Goal: Task Accomplishment & Management: Use online tool/utility

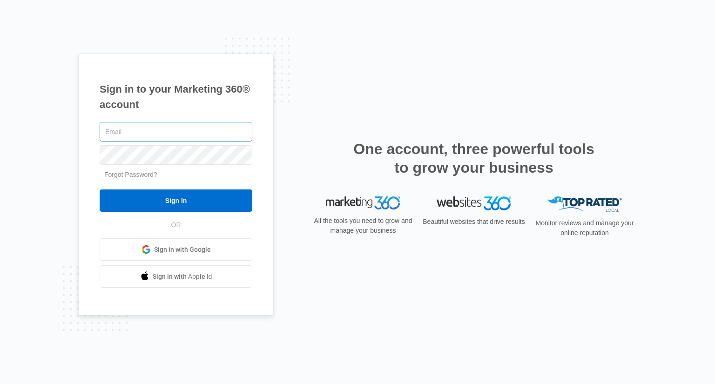
click at [161, 134] on input "text" at bounding box center [176, 132] width 153 height 20
type input "[EMAIL_ADDRESS][DOMAIN_NAME]"
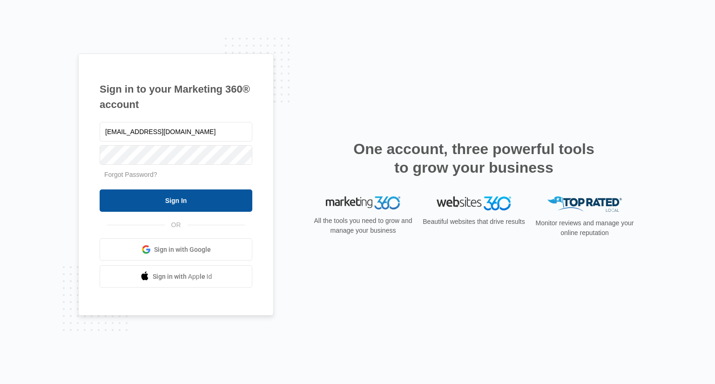
click at [176, 199] on input "Sign In" at bounding box center [176, 200] width 153 height 22
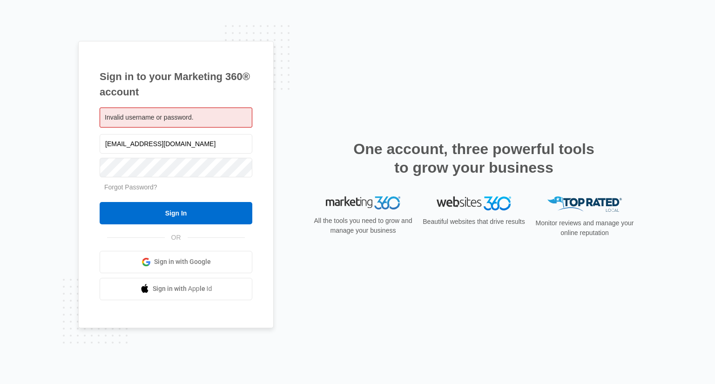
click at [203, 120] on div "Invalid username or password." at bounding box center [176, 117] width 153 height 20
click at [195, 115] on div "Invalid username or password." at bounding box center [176, 117] width 153 height 20
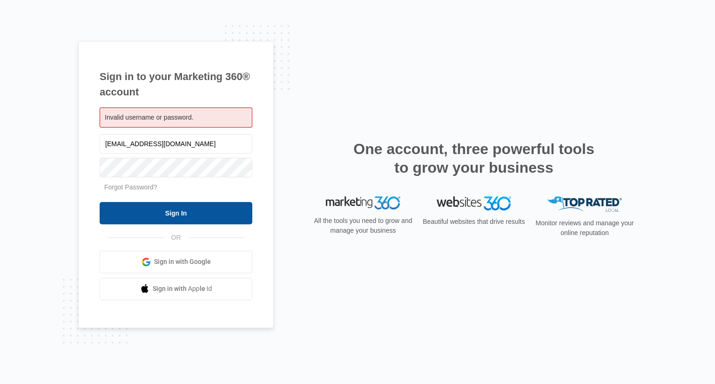
click at [172, 211] on input "Sign In" at bounding box center [176, 213] width 153 height 22
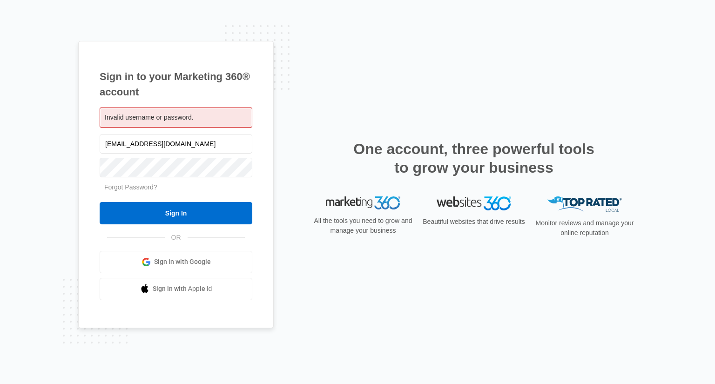
click at [195, 115] on div "Invalid username or password." at bounding box center [176, 117] width 153 height 20
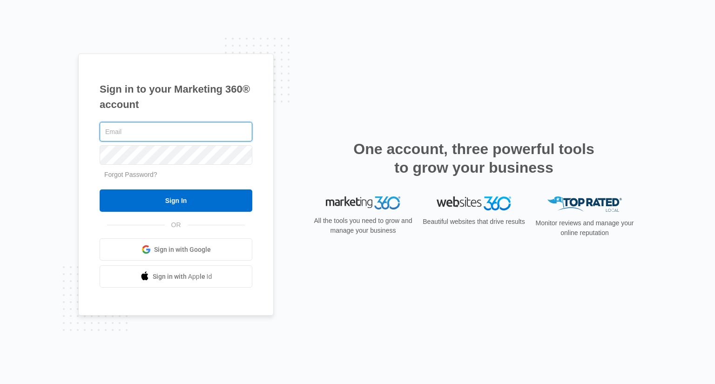
click at [191, 126] on input "text" at bounding box center [176, 132] width 153 height 20
paste input "[EMAIL_ADDRESS][DOMAIN_NAME]"
type input "[EMAIL_ADDRESS][DOMAIN_NAME]"
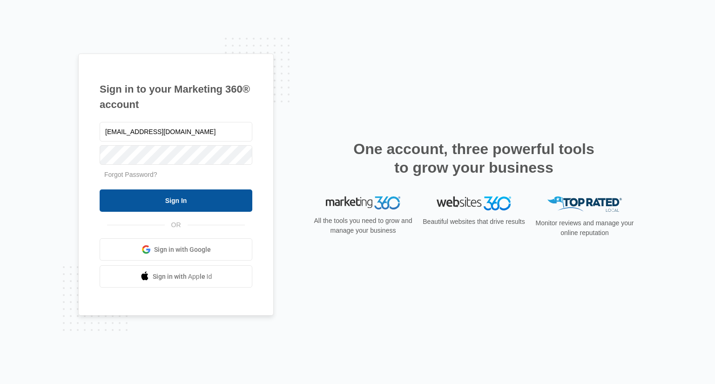
click at [173, 201] on input "Sign In" at bounding box center [176, 200] width 153 height 22
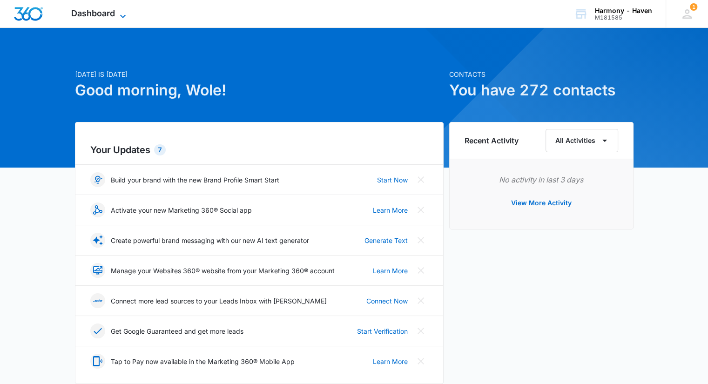
click at [127, 17] on icon at bounding box center [122, 16] width 11 height 11
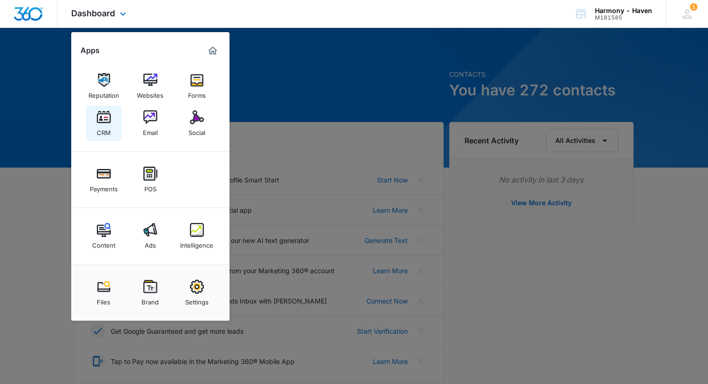
click at [102, 123] on img at bounding box center [104, 117] width 14 height 14
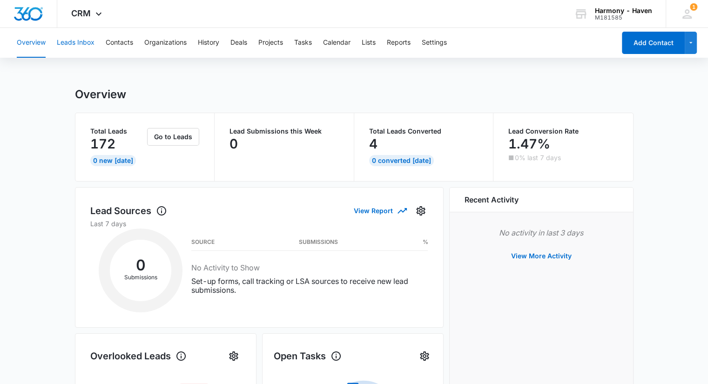
click at [78, 41] on button "Leads Inbox" at bounding box center [76, 43] width 38 height 30
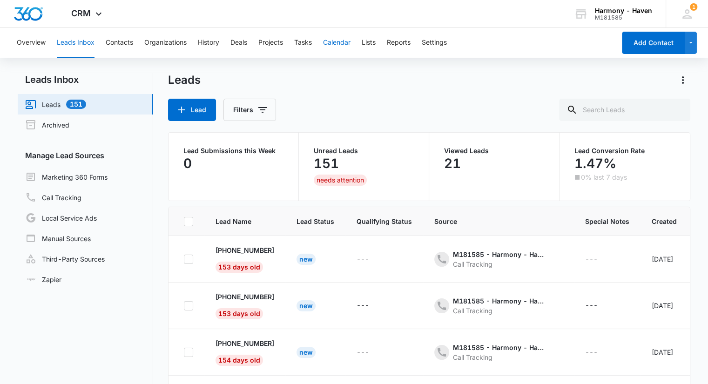
click at [338, 44] on button "Calendar" at bounding box center [336, 43] width 27 height 30
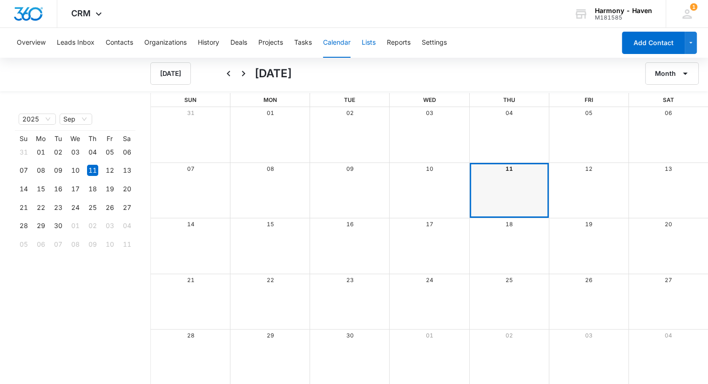
click at [375, 43] on button "Lists" at bounding box center [368, 43] width 14 height 30
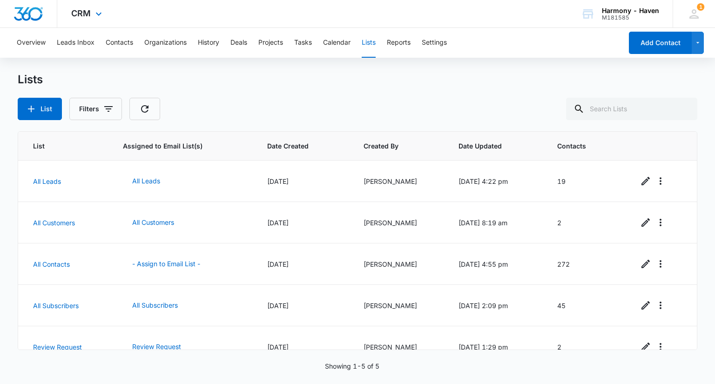
click at [34, 18] on img "Dashboard" at bounding box center [28, 14] width 30 height 14
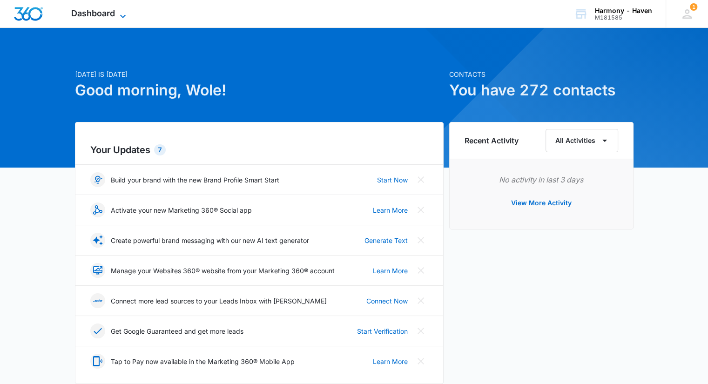
click at [127, 14] on icon at bounding box center [122, 16] width 11 height 11
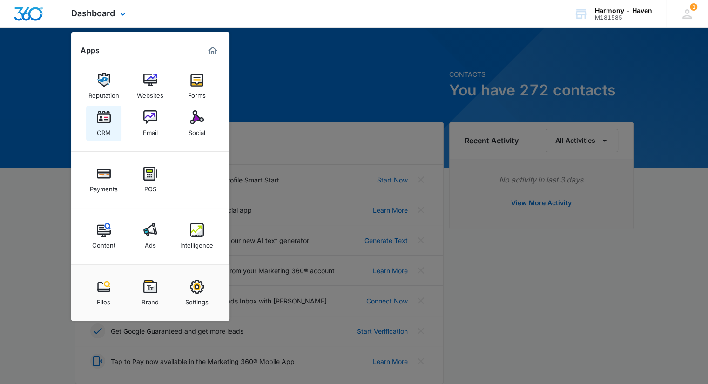
click at [102, 126] on div "CRM" at bounding box center [104, 130] width 14 height 12
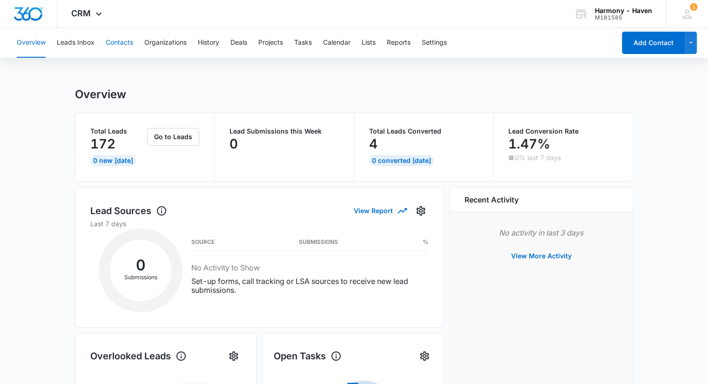
click at [120, 46] on button "Contacts" at bounding box center [119, 43] width 27 height 30
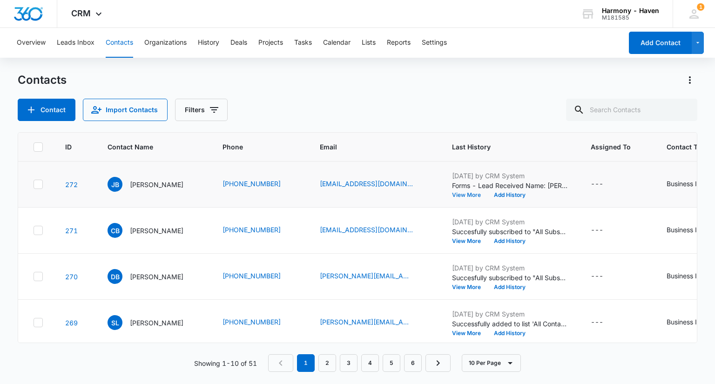
click at [469, 196] on button "View More" at bounding box center [469, 195] width 35 height 6
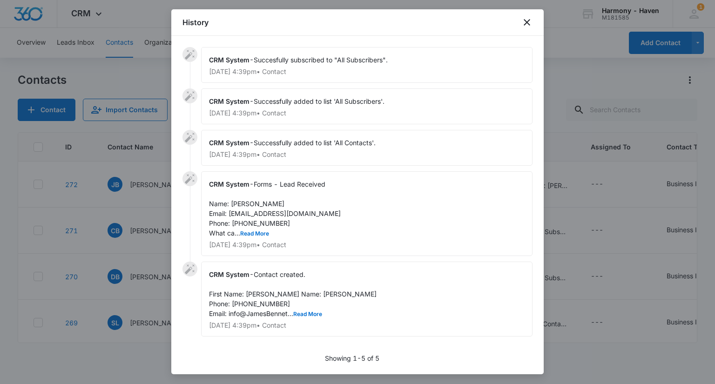
scroll to position [7, 0]
click at [257, 231] on button "Read More" at bounding box center [254, 234] width 29 height 6
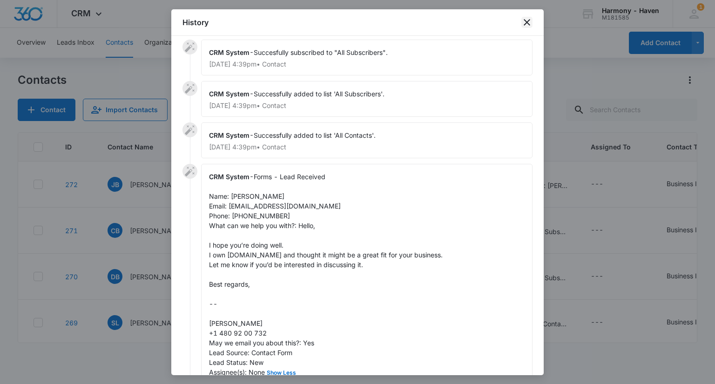
click at [527, 27] on icon "close" at bounding box center [526, 22] width 11 height 11
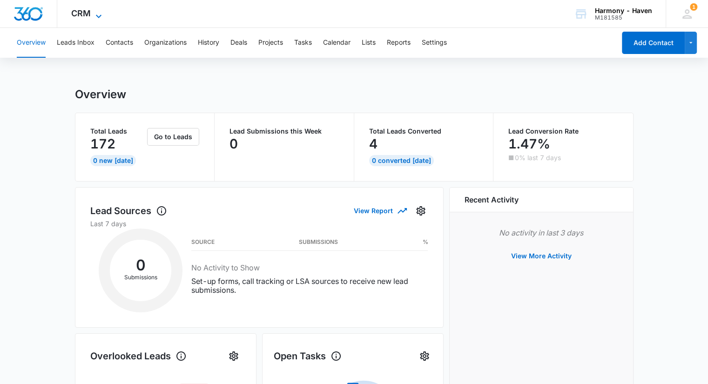
click at [94, 18] on icon at bounding box center [98, 16] width 11 height 11
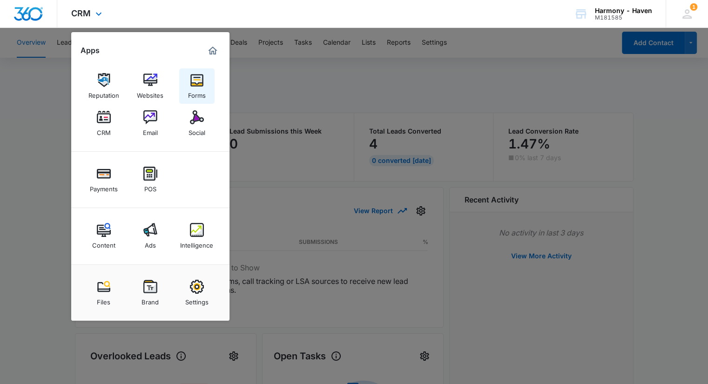
click at [191, 88] on div "Forms" at bounding box center [197, 93] width 18 height 12
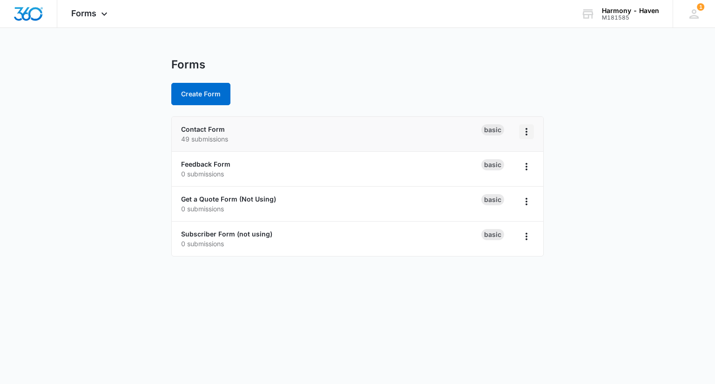
click at [529, 134] on icon "Overflow Menu" at bounding box center [526, 131] width 11 height 11
click at [204, 131] on link "Contact Form" at bounding box center [203, 129] width 44 height 8
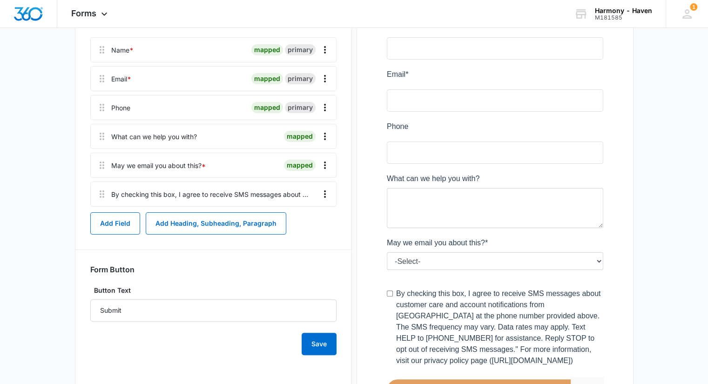
scroll to position [93, 0]
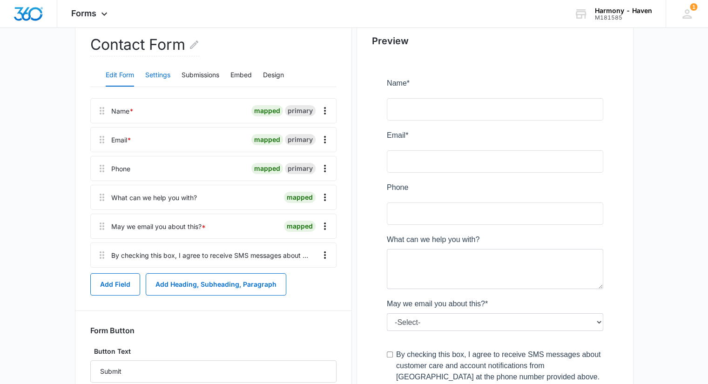
click at [168, 78] on button "Settings" at bounding box center [157, 75] width 25 height 22
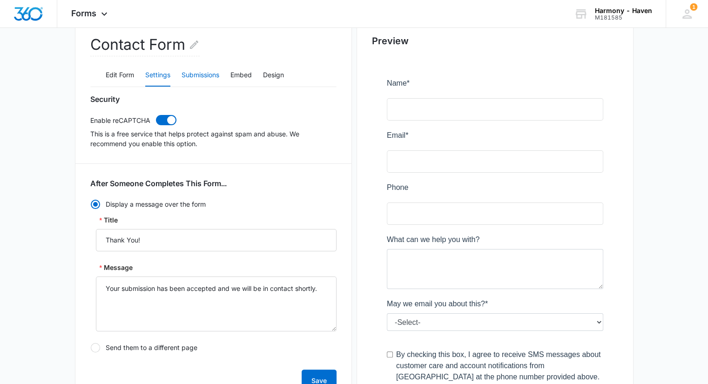
click at [198, 75] on button "Submissions" at bounding box center [200, 75] width 38 height 22
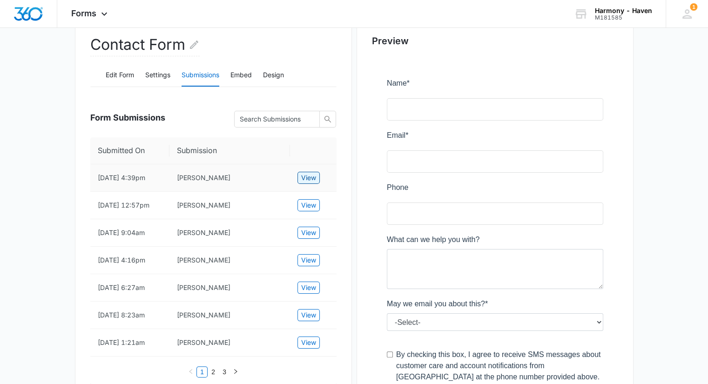
click at [308, 181] on span "View" at bounding box center [308, 178] width 15 height 10
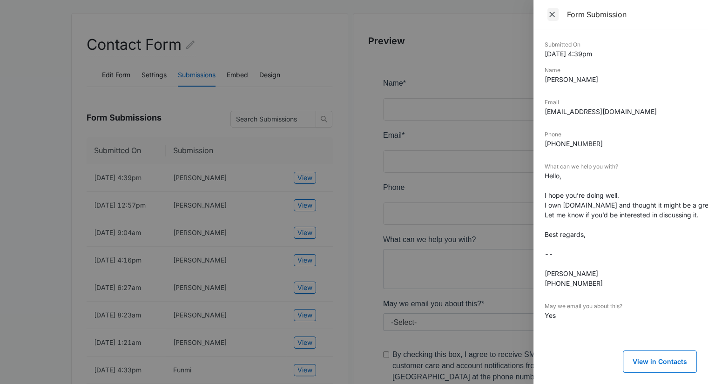
click at [550, 16] on icon "Close" at bounding box center [551, 14] width 9 height 9
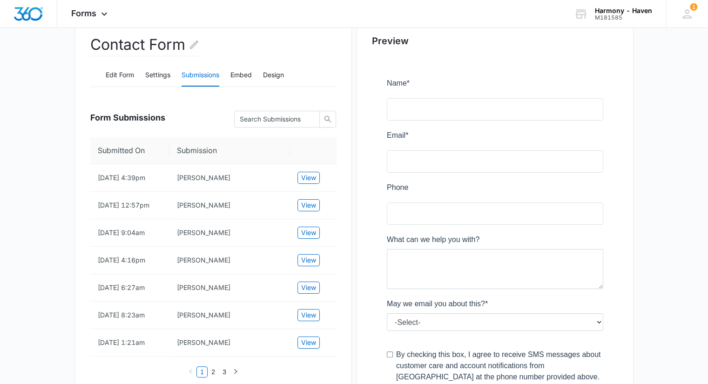
click at [48, 128] on main "Edit Form Contact Form Edit Form Settings Submissions Embed Design Form Submiss…" at bounding box center [354, 368] width 708 height 807
